Goal: Complete application form

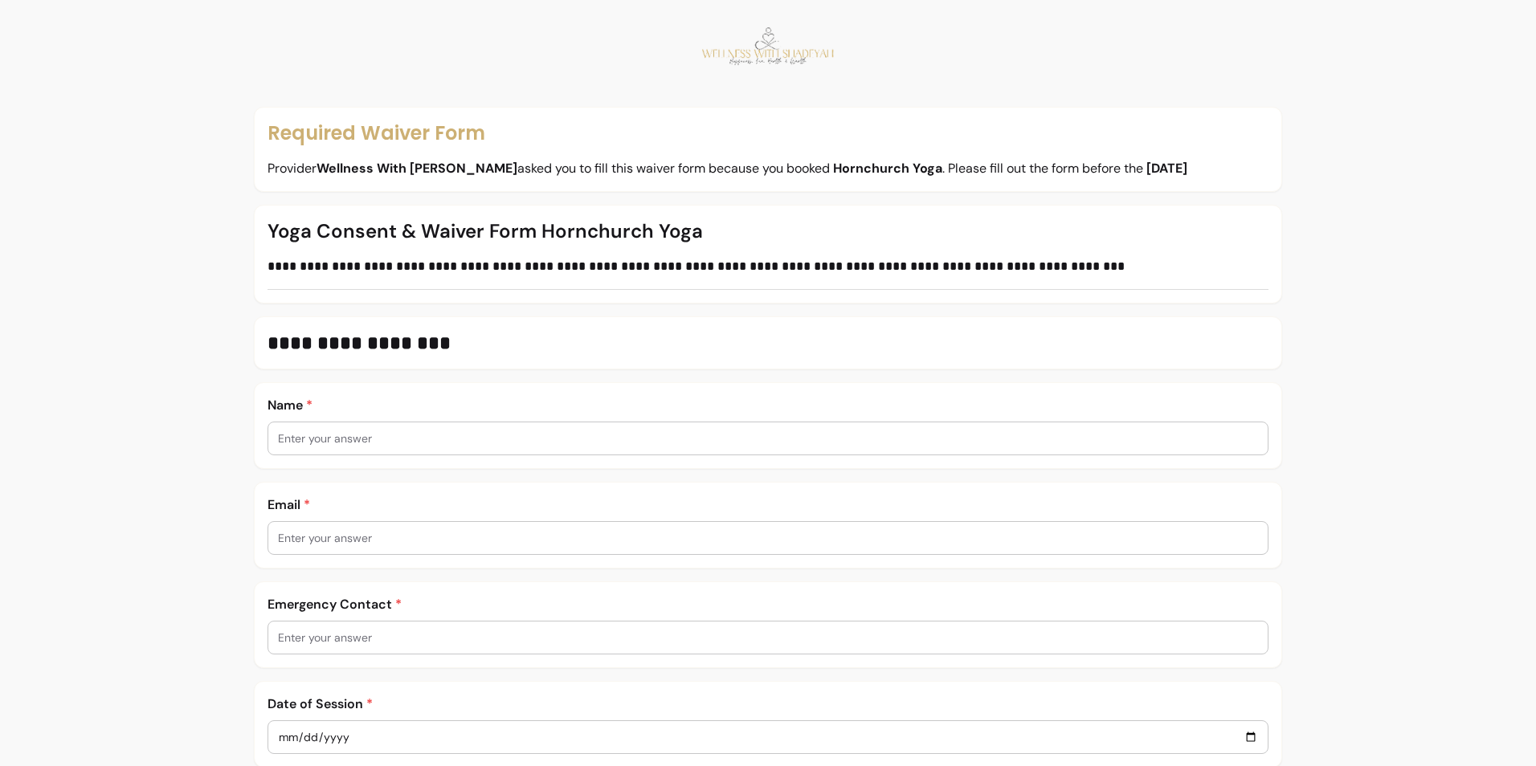
click at [311, 443] on input "text" at bounding box center [768, 439] width 980 height 16
click at [312, 441] on input "text" at bounding box center [768, 439] width 980 height 16
click at [312, 439] on input "text" at bounding box center [768, 439] width 980 height 16
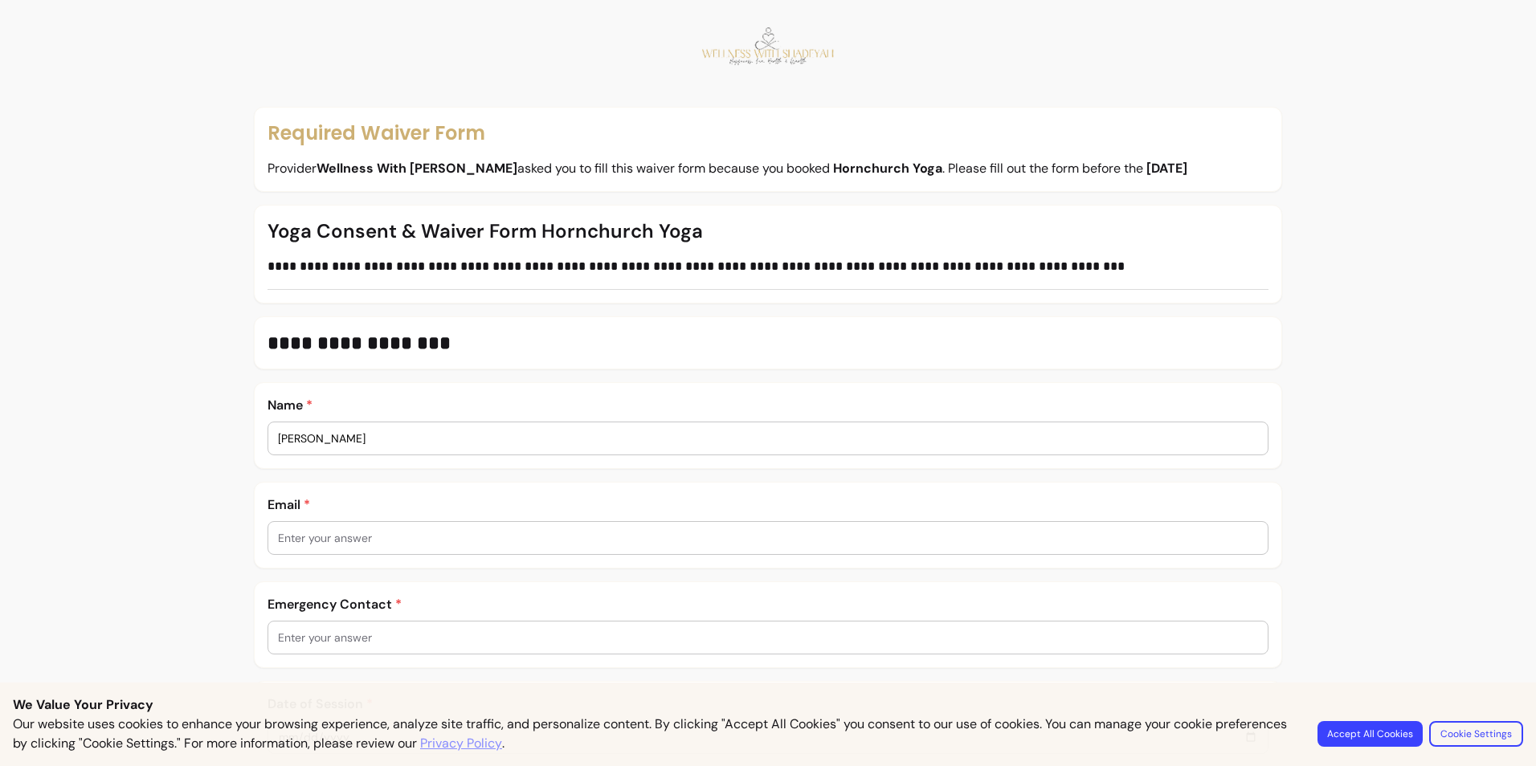
type input "[PERSON_NAME]"
click at [331, 530] on input "text" at bounding box center [768, 538] width 980 height 16
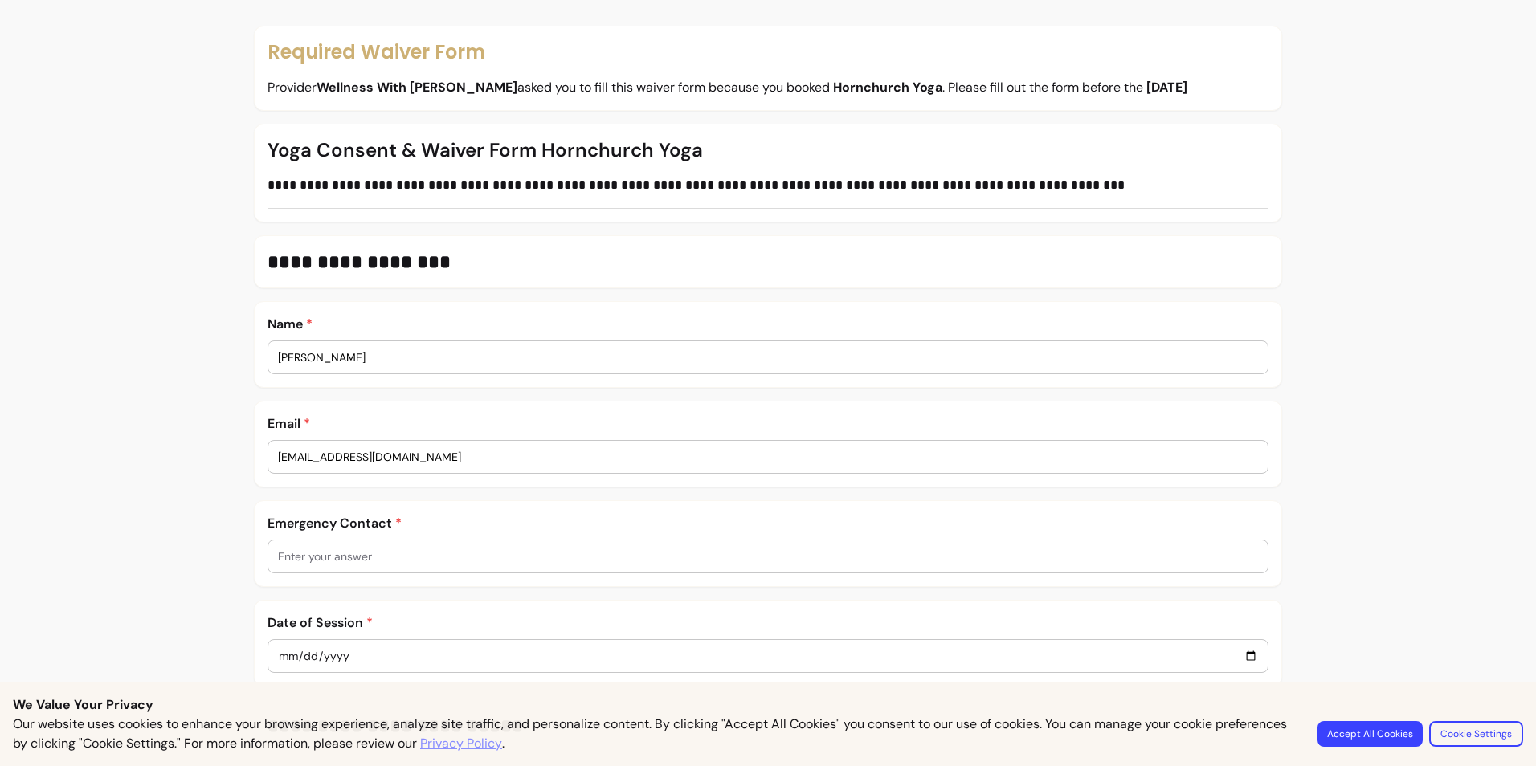
scroll to position [321, 0]
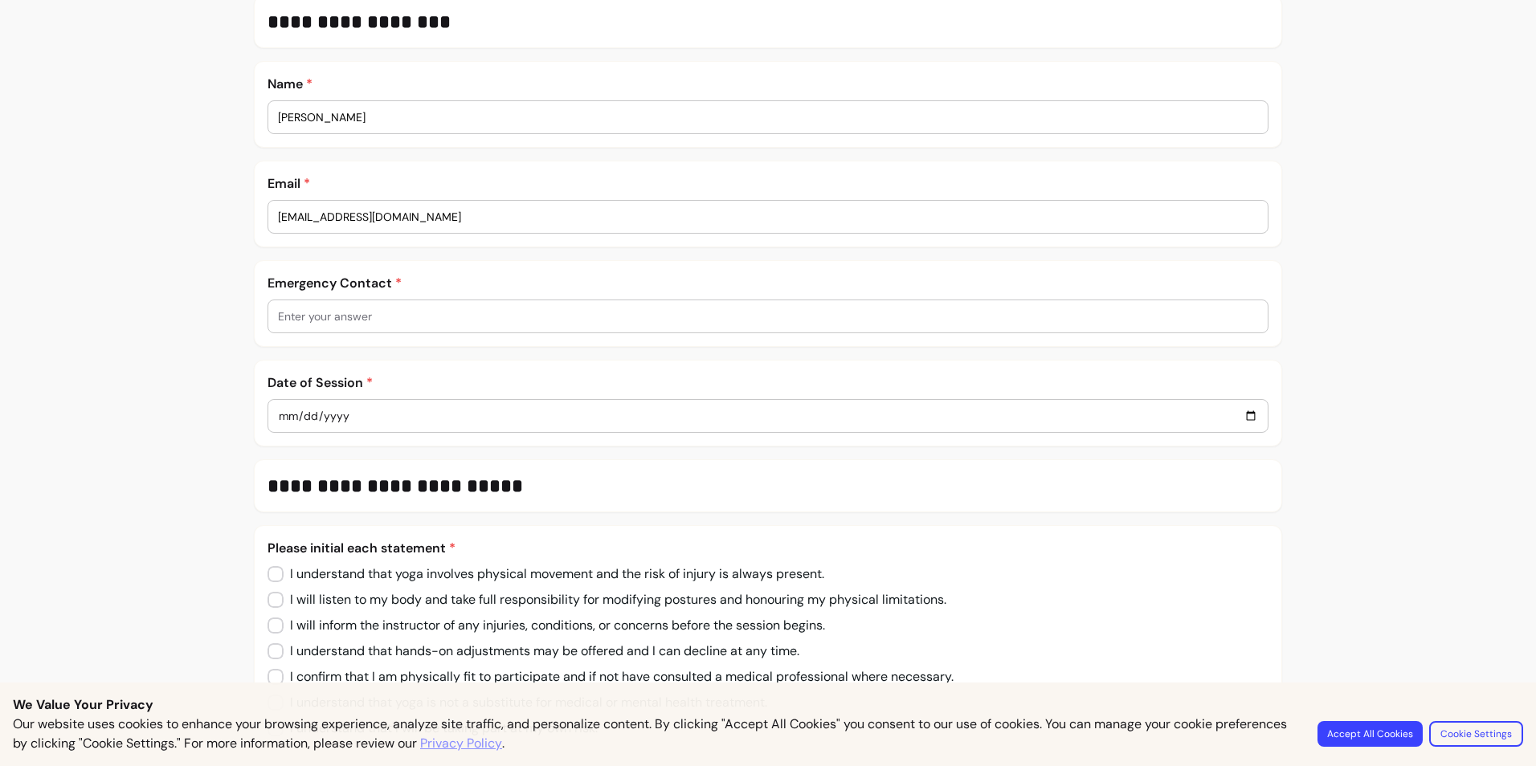
type input "[EMAIL_ADDRESS][DOMAIN_NAME]"
click at [361, 319] on input "text" at bounding box center [768, 316] width 980 height 16
click at [361, 417] on input "date" at bounding box center [768, 416] width 980 height 18
click at [326, 417] on input "date" at bounding box center [768, 416] width 980 height 18
click at [325, 417] on input "date" at bounding box center [768, 416] width 980 height 18
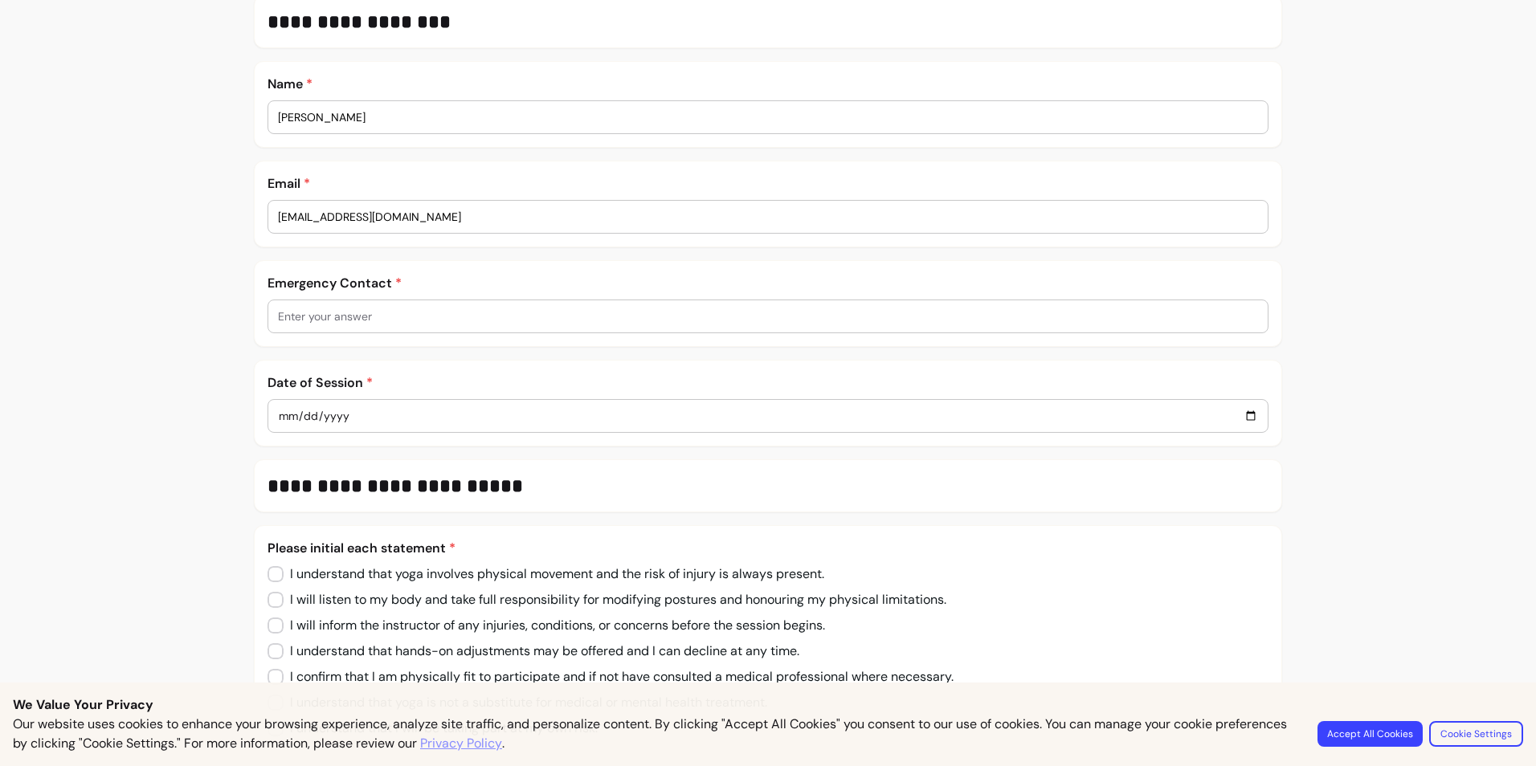
click at [1243, 419] on input "date" at bounding box center [768, 416] width 980 height 18
type input "[DATE]"
click at [330, 323] on input "text" at bounding box center [768, 316] width 980 height 16
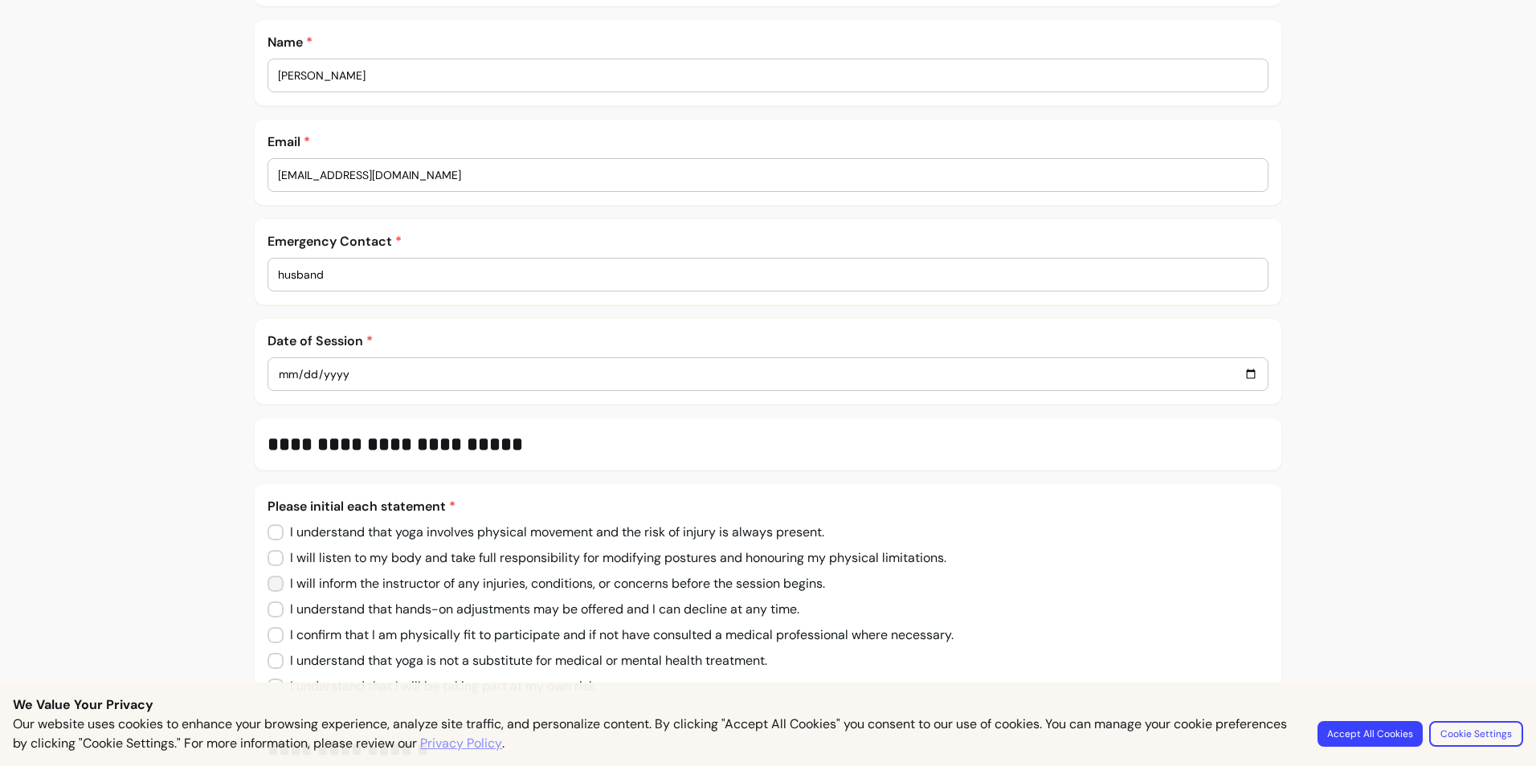
scroll to position [402, 0]
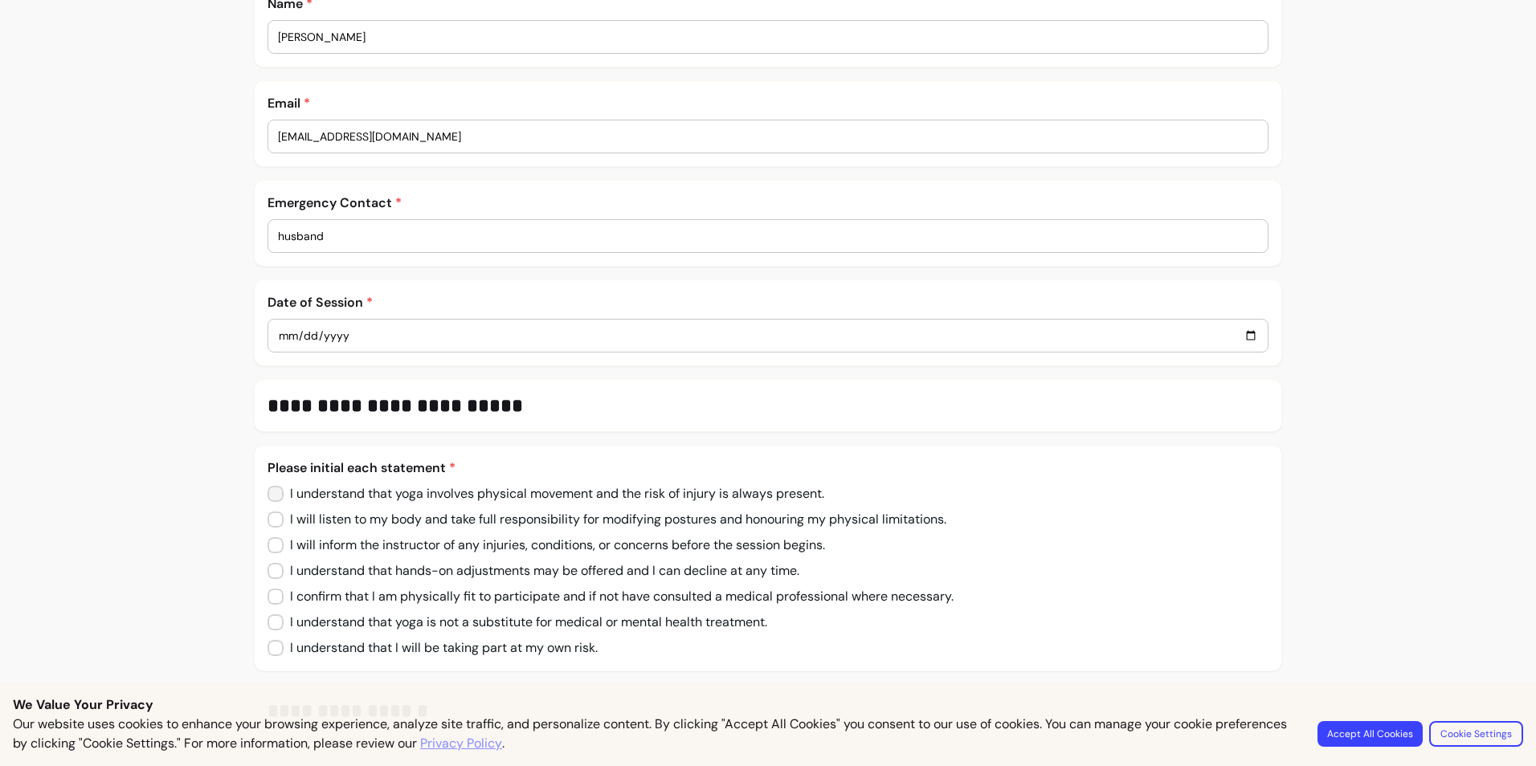
type input "husband"
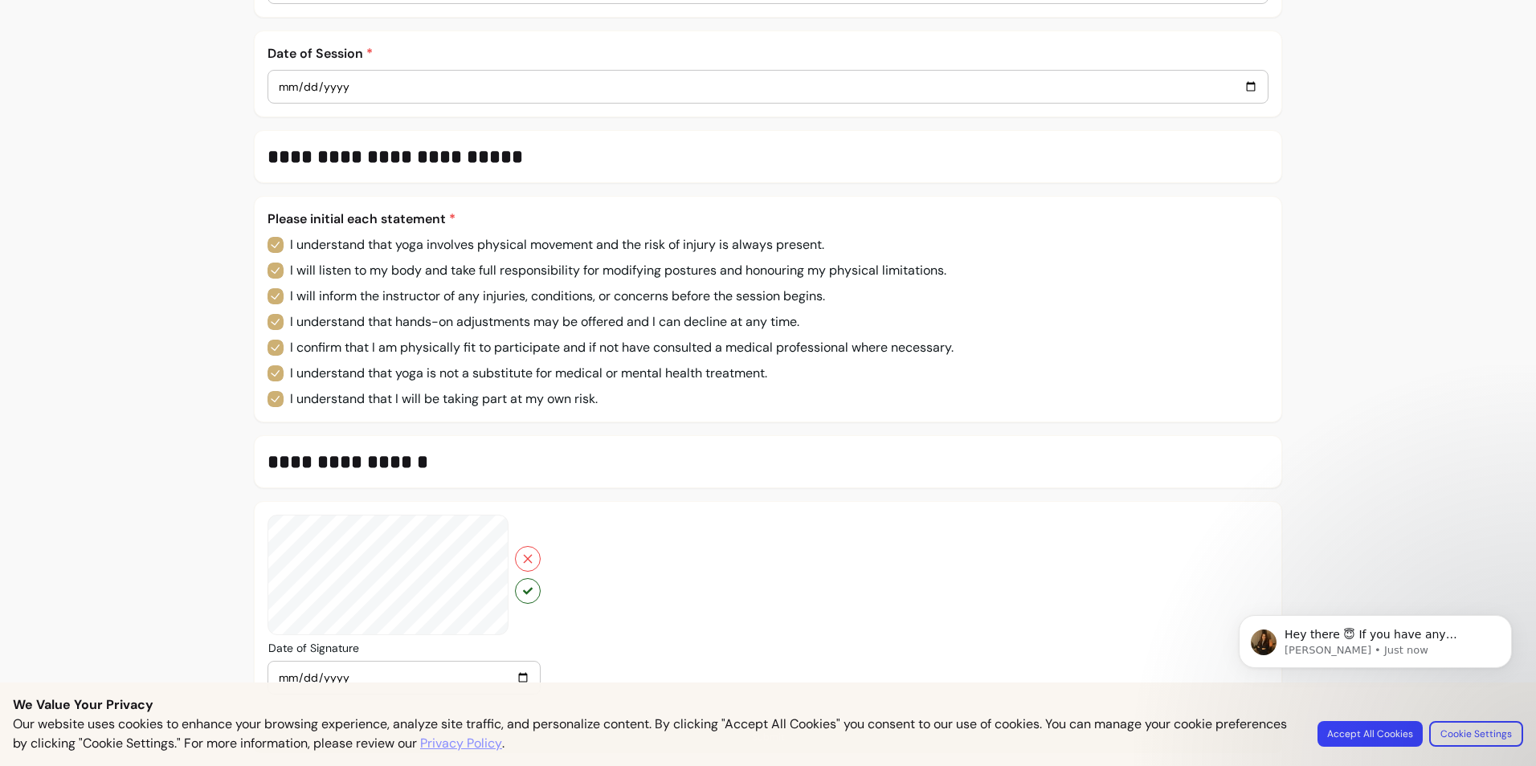
scroll to position [657, 0]
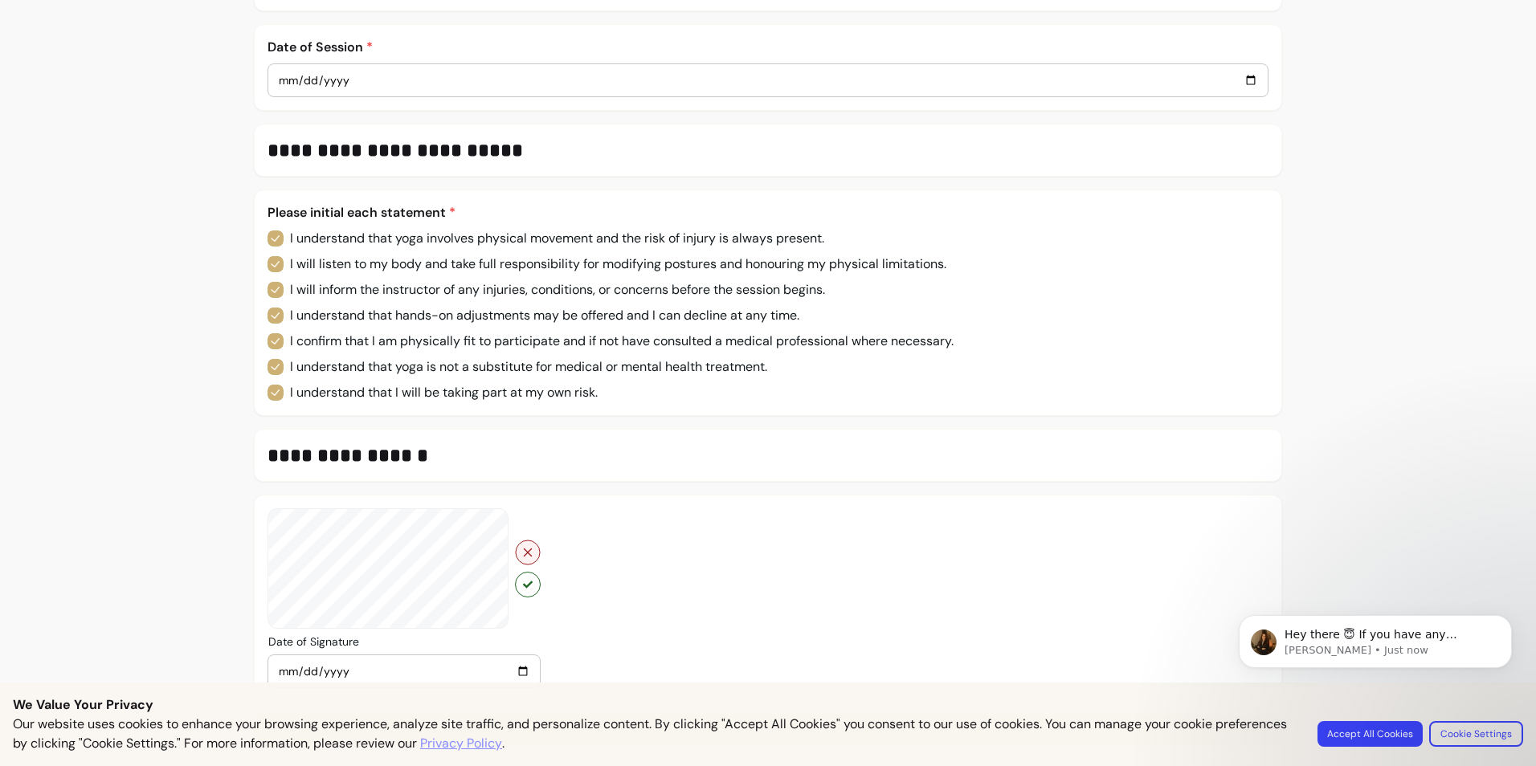
drag, startPoint x: 524, startPoint y: 556, endPoint x: 523, endPoint y: 540, distance: 16.1
click at [524, 550] on icon "button" at bounding box center [527, 552] width 13 height 13
click at [499, 485] on div "**********" at bounding box center [768, 54] width 1028 height 1385
drag, startPoint x: 520, startPoint y: 558, endPoint x: 528, endPoint y: 549, distance: 12.5
click at [521, 557] on icon "button" at bounding box center [527, 552] width 13 height 13
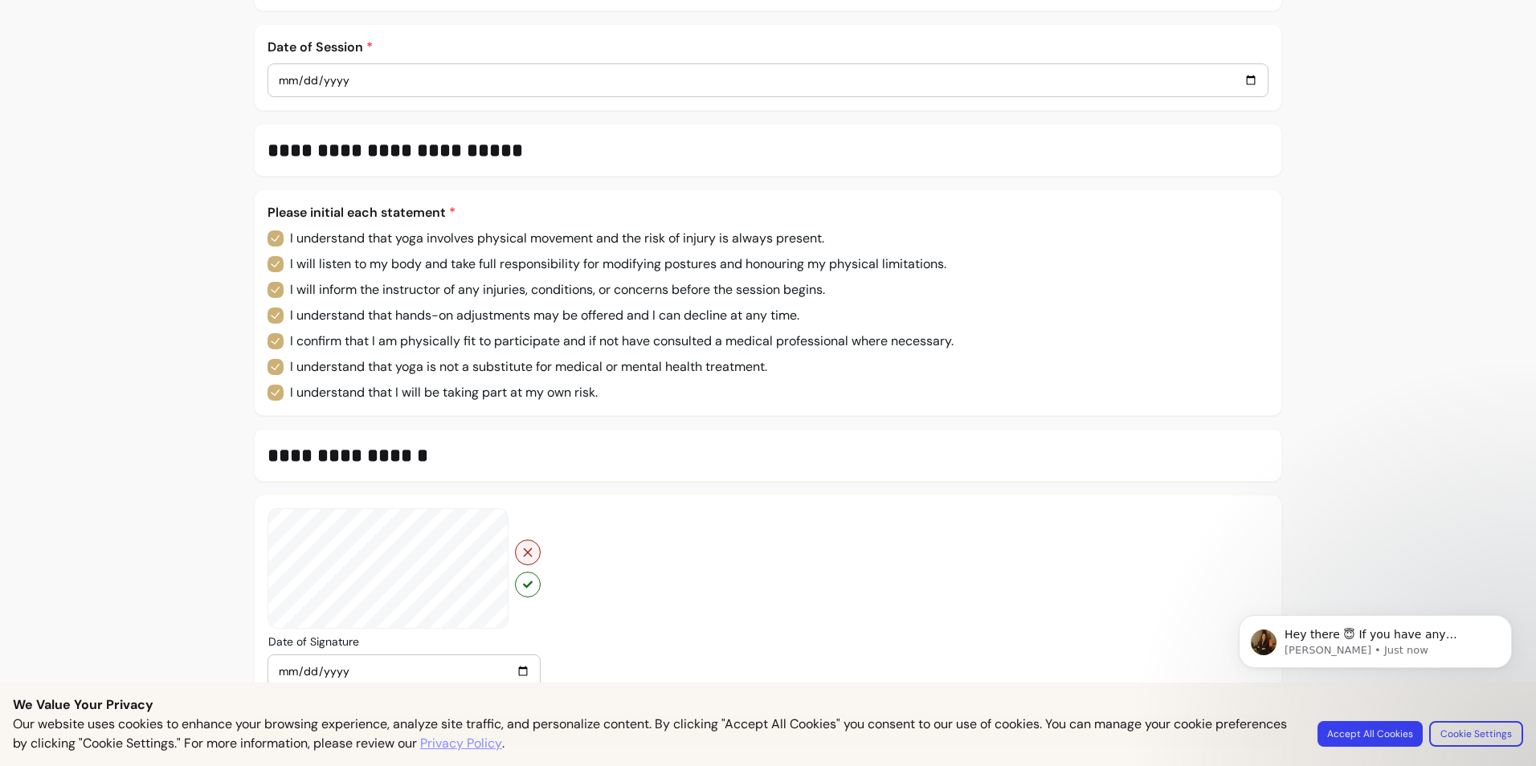
click at [523, 552] on icon "button" at bounding box center [613, 595] width 182 height 153
drag, startPoint x: 521, startPoint y: 542, endPoint x: 537, endPoint y: 539, distance: 16.4
click at [524, 542] on button "button" at bounding box center [527, 552] width 25 height 25
click at [521, 555] on icon "button" at bounding box center [527, 552] width 13 height 13
click at [515, 582] on button "button" at bounding box center [527, 584] width 25 height 25
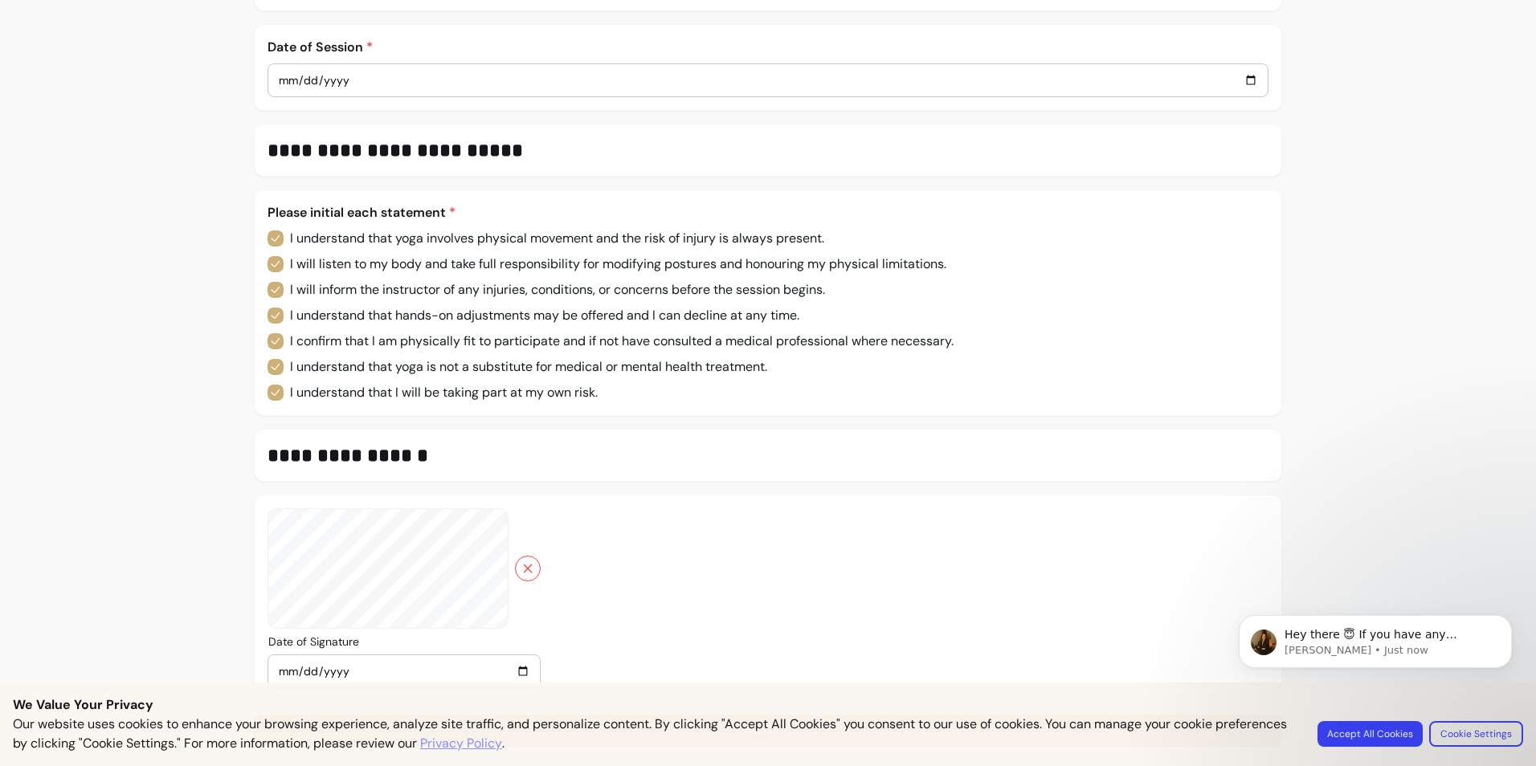
click at [1467, 733] on body "Hey there 😇 If you have any question about what you can do with Fluum, I'm here…" at bounding box center [1375, 670] width 308 height 164
click at [1501, 736] on body "Hey there 😇 If you have any question about what you can do with Fluum, I'm here…" at bounding box center [1375, 670] width 308 height 164
click at [1502, 733] on body "Hey there 😇 If you have any question about what you can do with Fluum, I'm here…" at bounding box center [1375, 670] width 308 height 164
click at [341, 672] on input "[DATE]" at bounding box center [404, 672] width 252 height 18
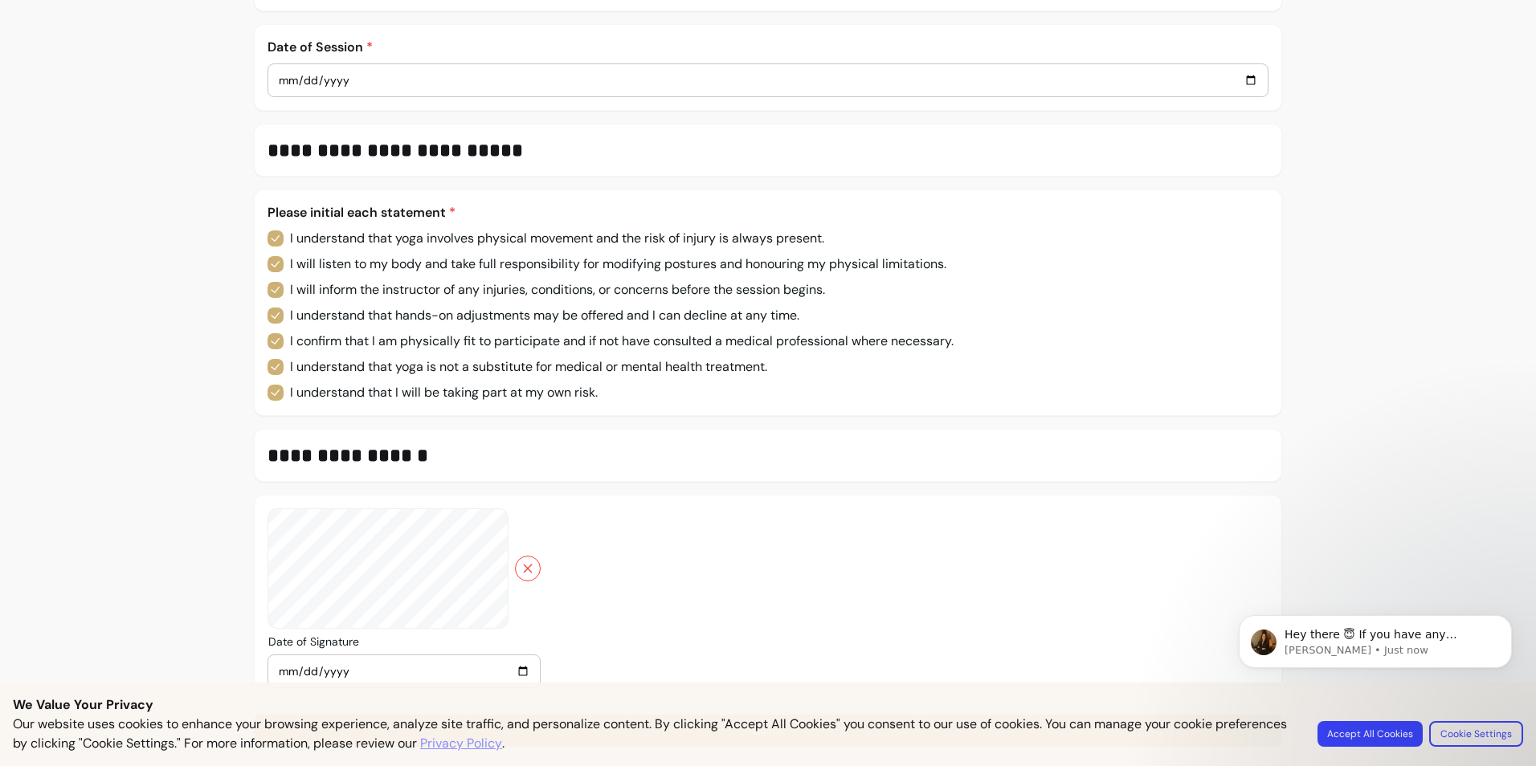
click at [1484, 737] on body "Hey there 😇 If you have any question about what you can do with Fluum, I'm here…" at bounding box center [1375, 670] width 308 height 164
click at [1452, 536] on div "**********" at bounding box center [768, 54] width 1536 height 1423
click at [1508, 620] on icon "Dismiss notification" at bounding box center [1507, 619] width 9 height 9
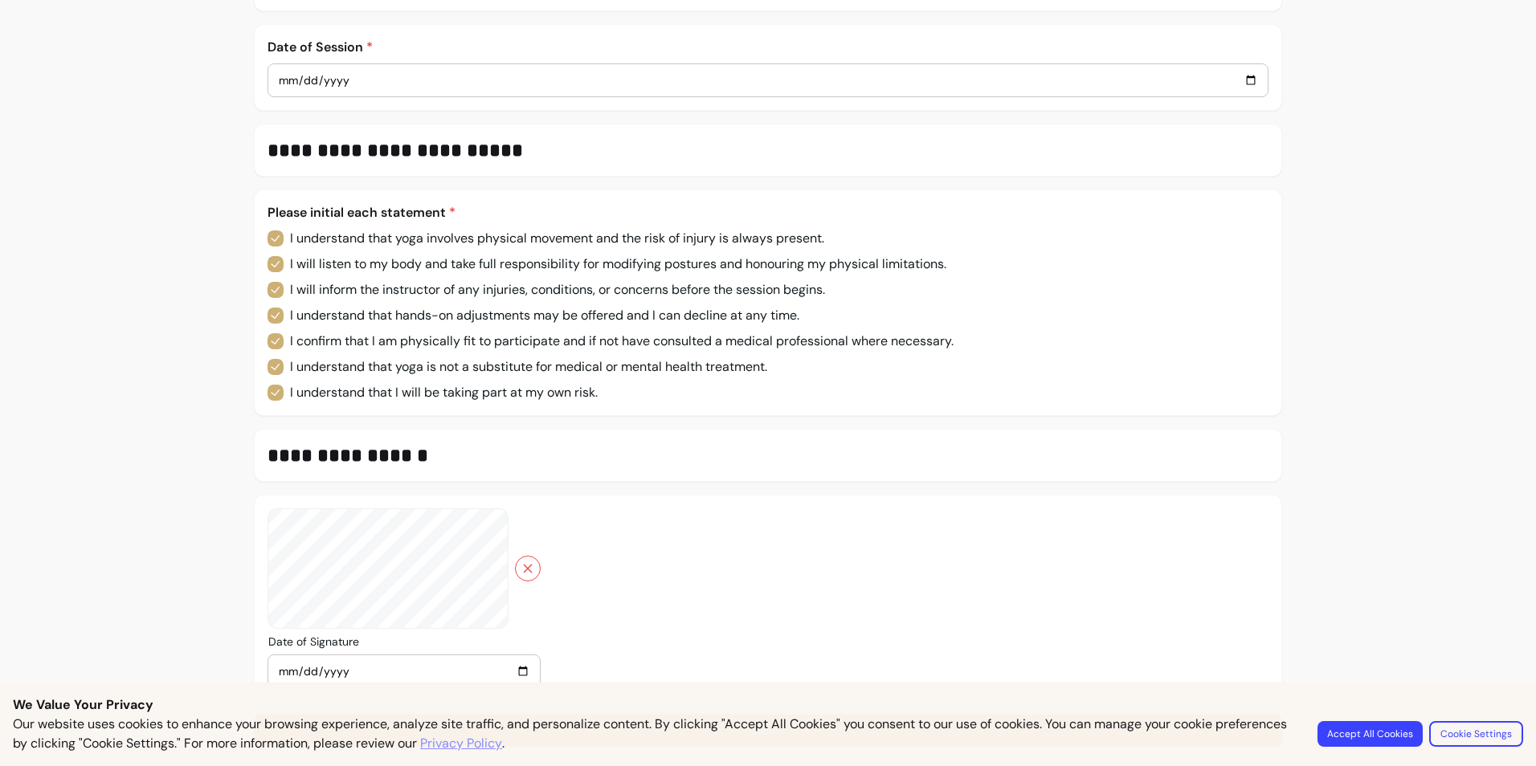
click at [1478, 733] on button "Cookie Settings" at bounding box center [1476, 734] width 94 height 26
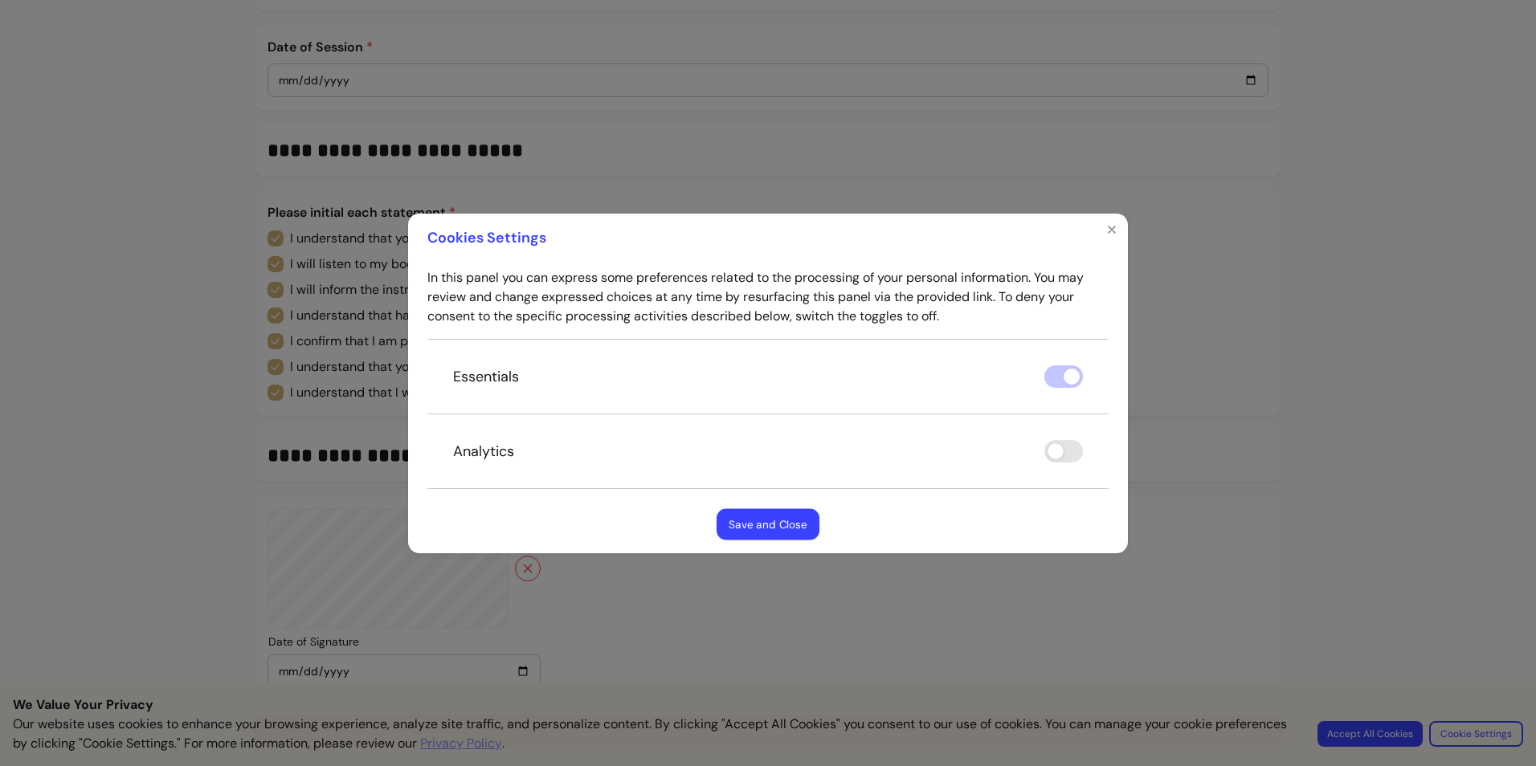
click at [778, 522] on button "Save and Close" at bounding box center [768, 523] width 103 height 31
